Goal: Task Accomplishment & Management: Complete application form

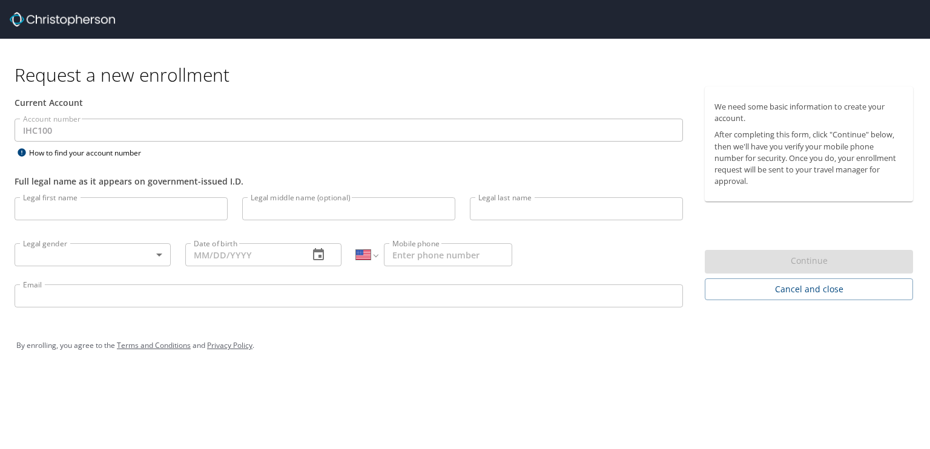
select select "US"
click at [70, 206] on input "Legal first name" at bounding box center [121, 208] width 213 height 23
type input "Jerald"
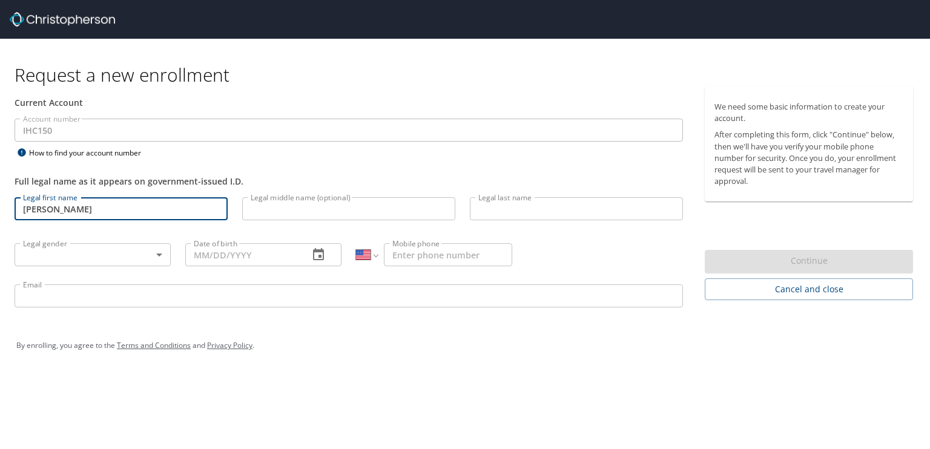
type input "Arthur"
type input "Floyd"
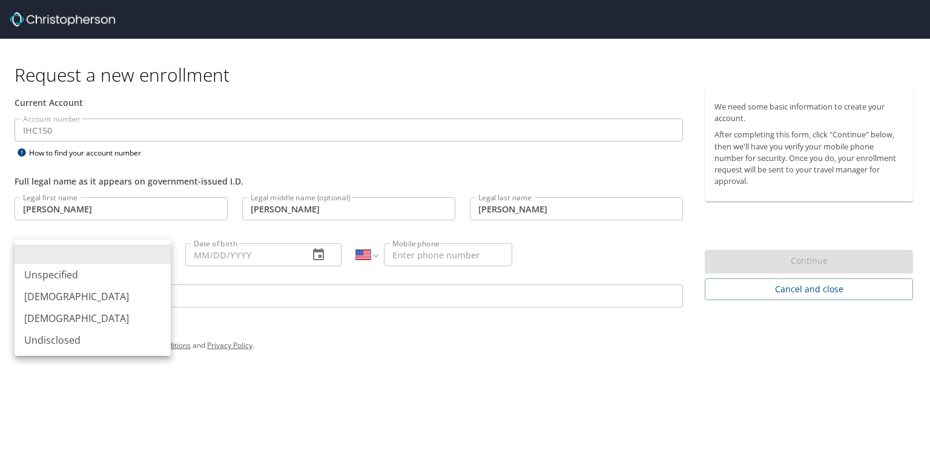
click at [85, 255] on body "Request a new enrollment Current Account Account number IHC150 Account number H…" at bounding box center [465, 224] width 930 height 449
click at [70, 292] on li "Male" at bounding box center [93, 297] width 156 height 22
type input "Male"
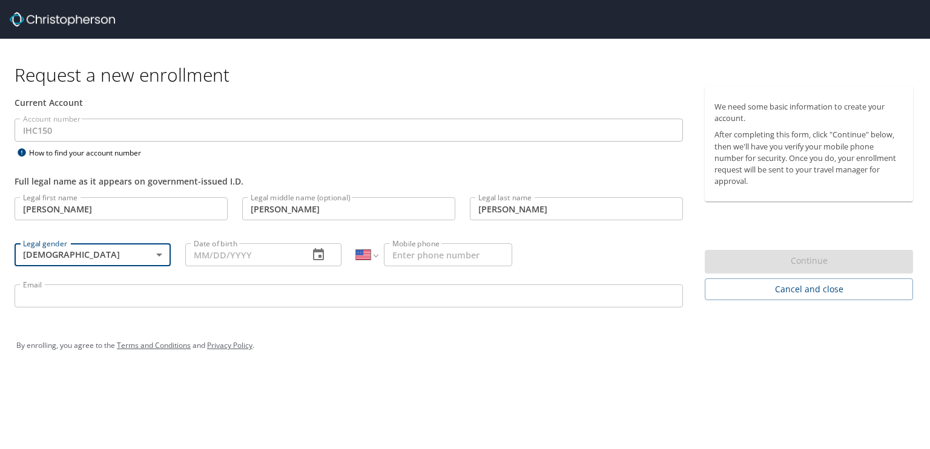
click at [218, 261] on input "Date of birth" at bounding box center [242, 254] width 114 height 23
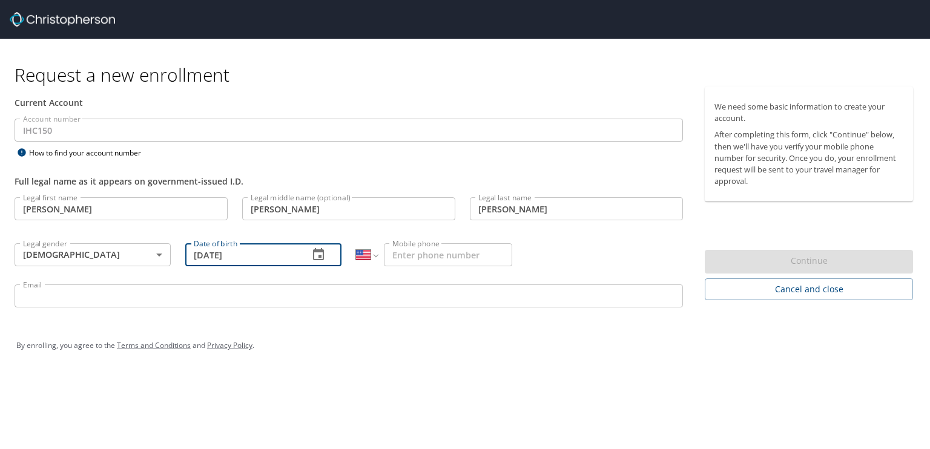
type input "10/20/1966"
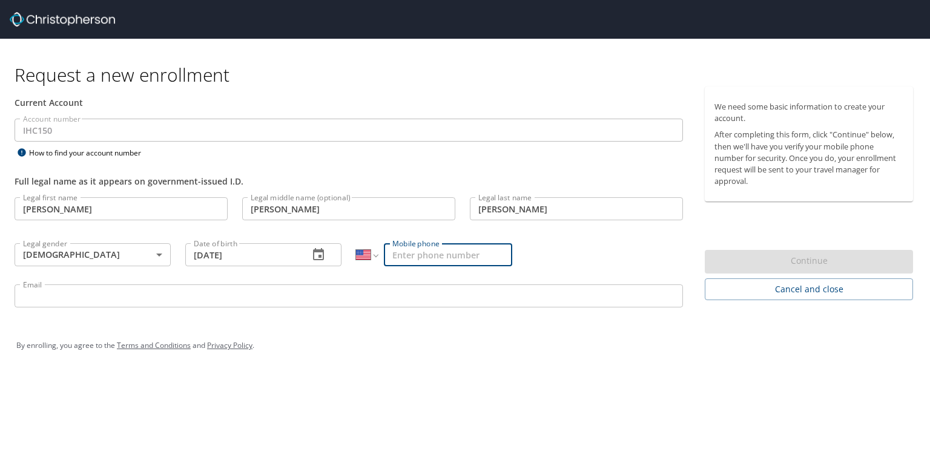
click at [420, 251] on input "Mobile phone" at bounding box center [448, 254] width 128 height 23
type input "(580) 768-4780"
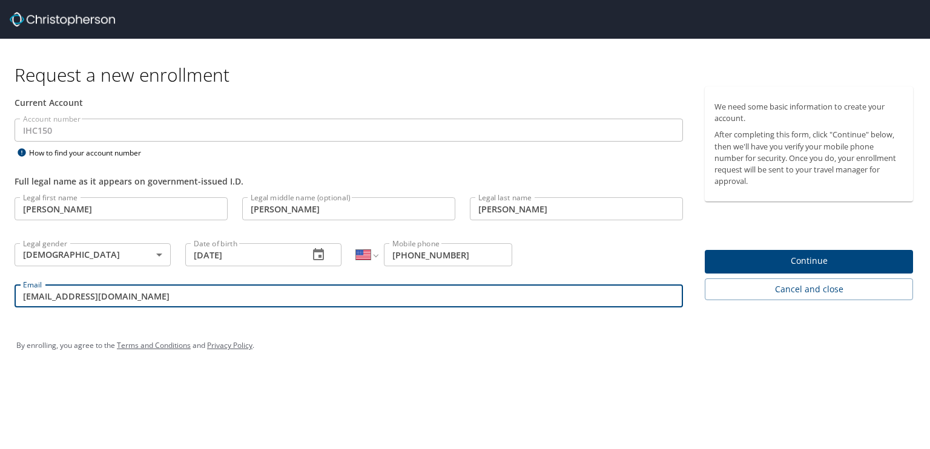
drag, startPoint x: 122, startPoint y: 294, endPoint x: 0, endPoint y: 290, distance: 121.8
click at [0, 290] on div "Current Account Account number IHC150 Account number How to find your account n…" at bounding box center [348, 203] width 697 height 232
type input "jerald.floyd@imail.org"
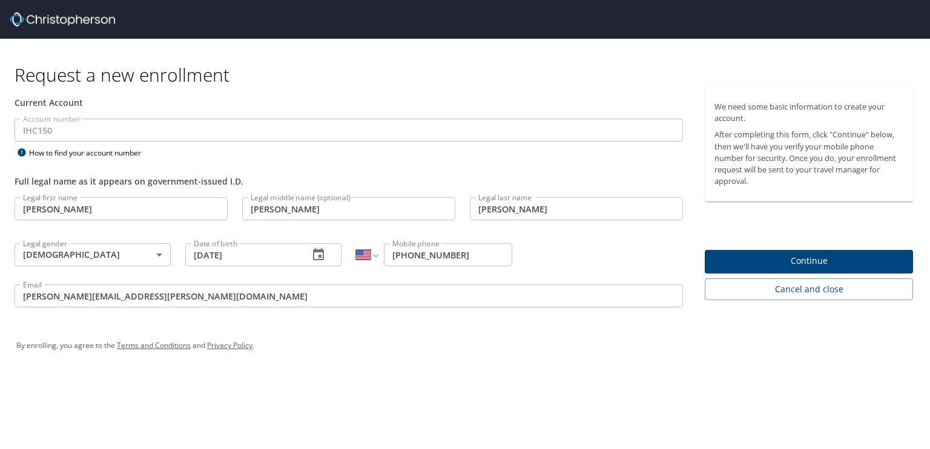
click at [774, 249] on div "We need some basic information to create your account. After completing this fo…" at bounding box center [814, 194] width 218 height 214
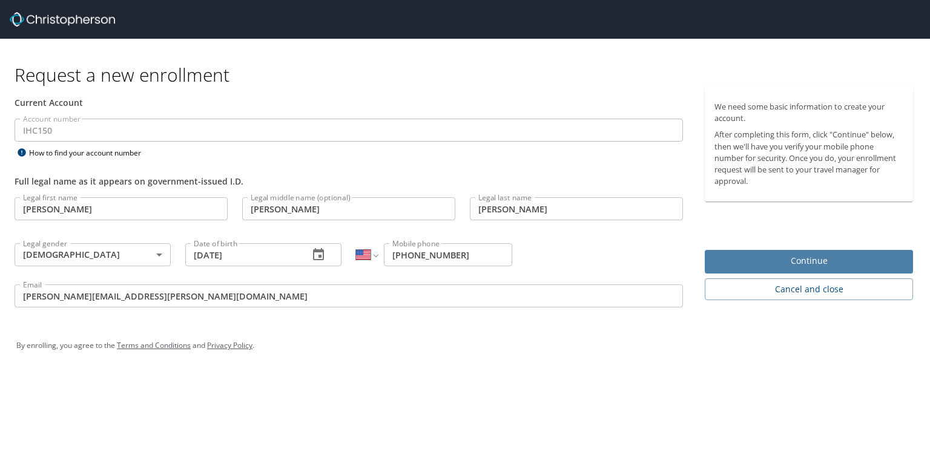
click at [783, 257] on span "Continue" at bounding box center [808, 261] width 189 height 15
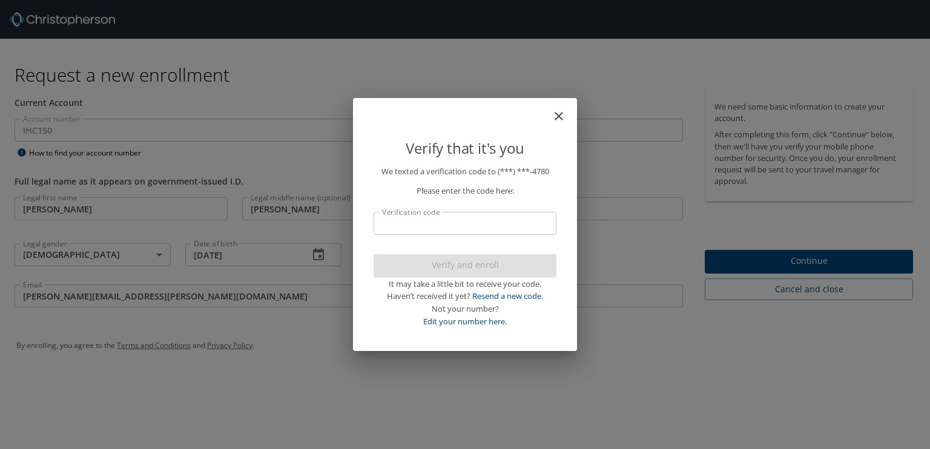
click at [404, 228] on input "Verification code" at bounding box center [465, 223] width 183 height 23
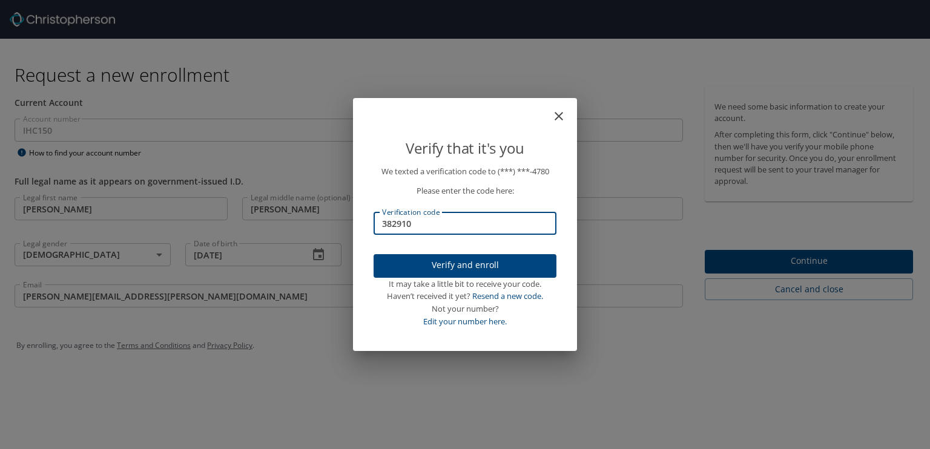
type input "382910"
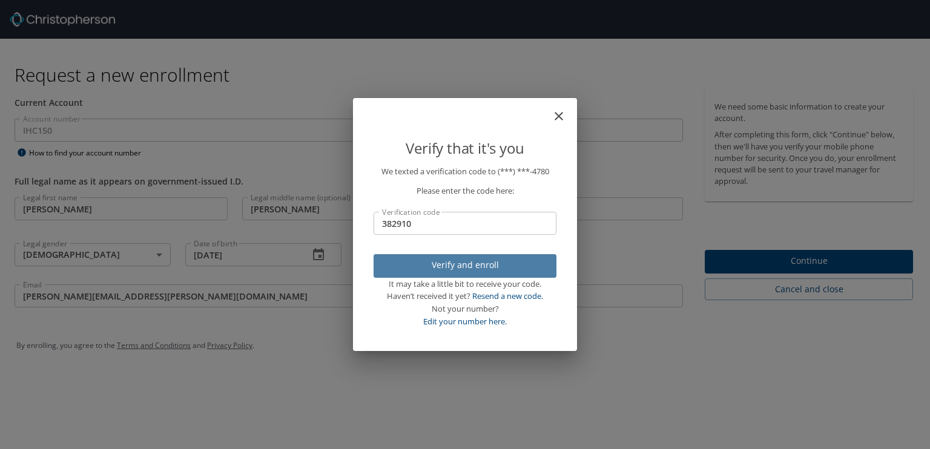
drag, startPoint x: 447, startPoint y: 262, endPoint x: 484, endPoint y: 246, distance: 40.7
click at [484, 246] on p "We texted a verification code to (***) ***- 4780 Please enter the code here: Ve…" at bounding box center [465, 246] width 183 height 163
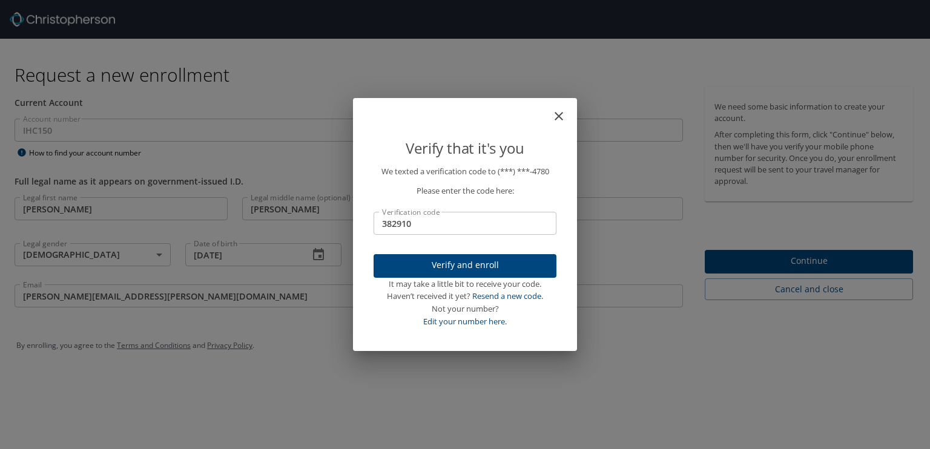
click at [463, 265] on span "Verify and enroll" at bounding box center [464, 265] width 163 height 15
